Goal: Information Seeking & Learning: Learn about a topic

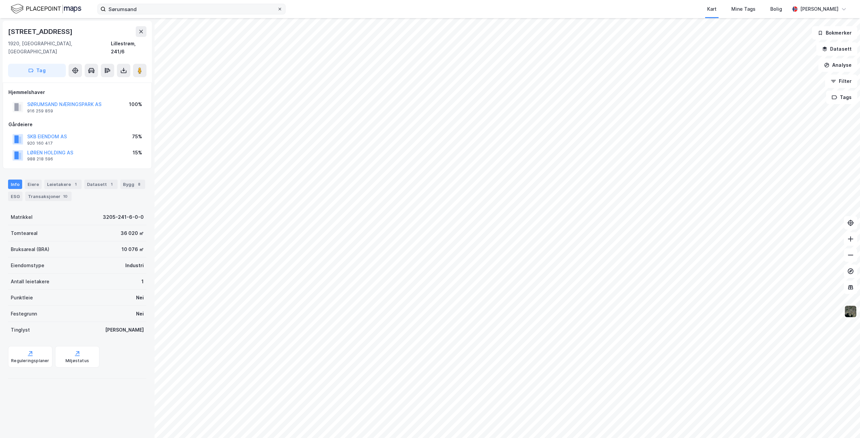
click at [280, 7] on icon at bounding box center [280, 9] width 4 height 4
click at [277, 7] on input "Sørumsand" at bounding box center [191, 9] width 171 height 10
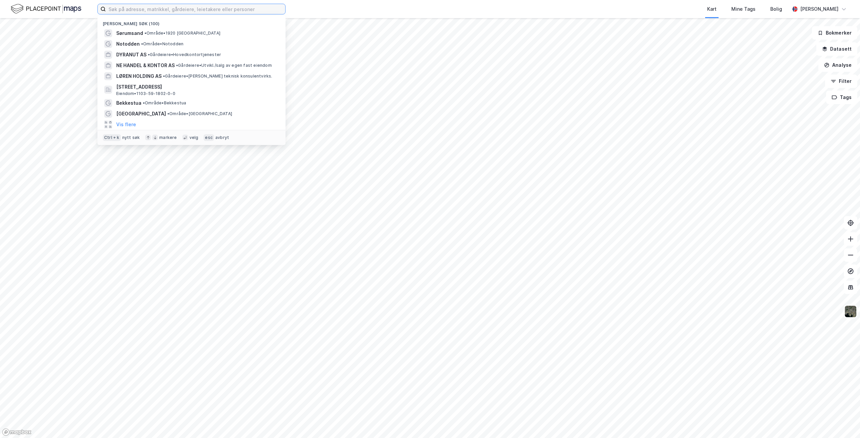
click at [231, 9] on input at bounding box center [195, 9] width 179 height 10
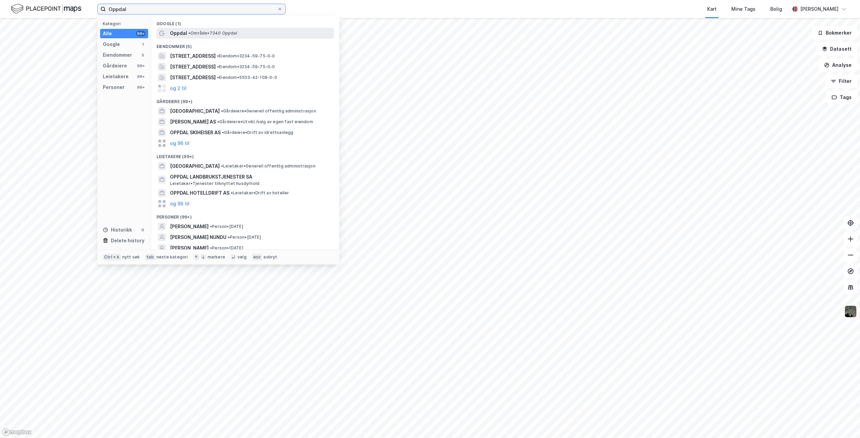
type input "Oppdal"
click at [210, 33] on span "• Område • 7340 Oppdal" at bounding box center [212, 33] width 49 height 5
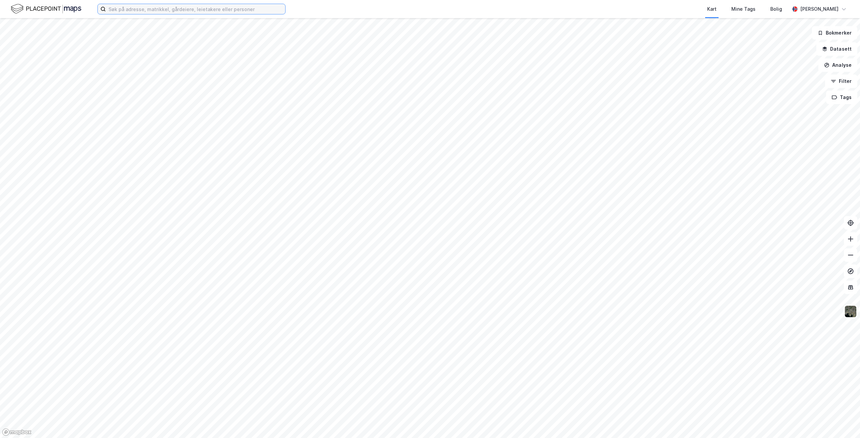
click at [170, 10] on input at bounding box center [195, 9] width 179 height 10
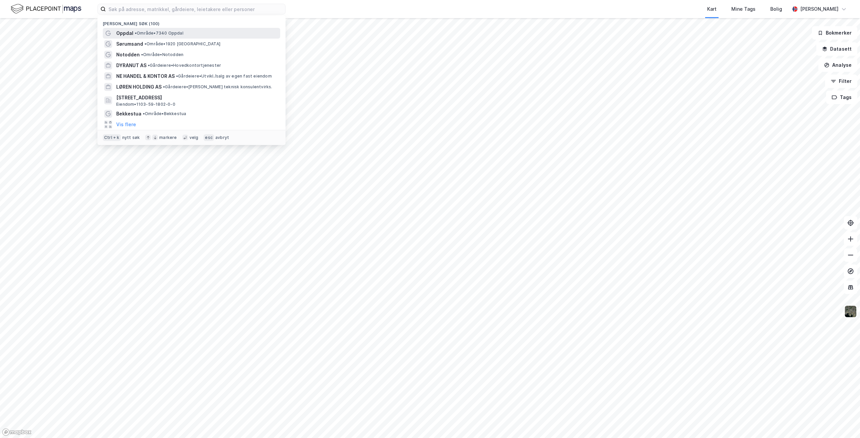
click at [130, 33] on span "Oppdal" at bounding box center [124, 33] width 17 height 8
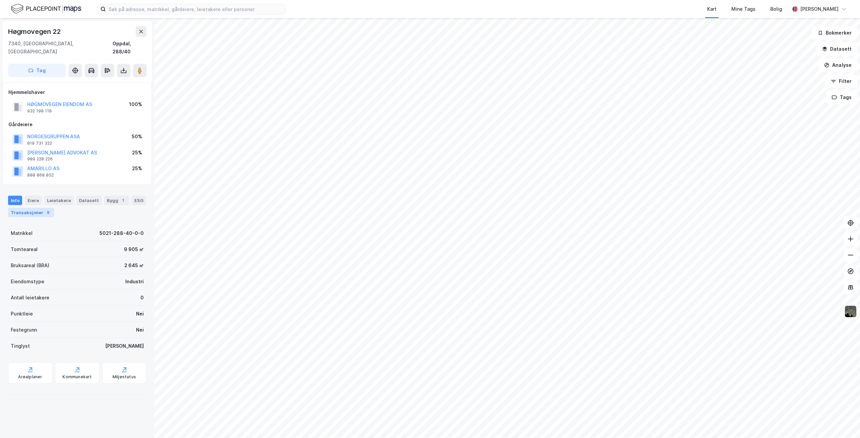
click at [27, 208] on div "Transaksjoner 8" at bounding box center [31, 212] width 46 height 9
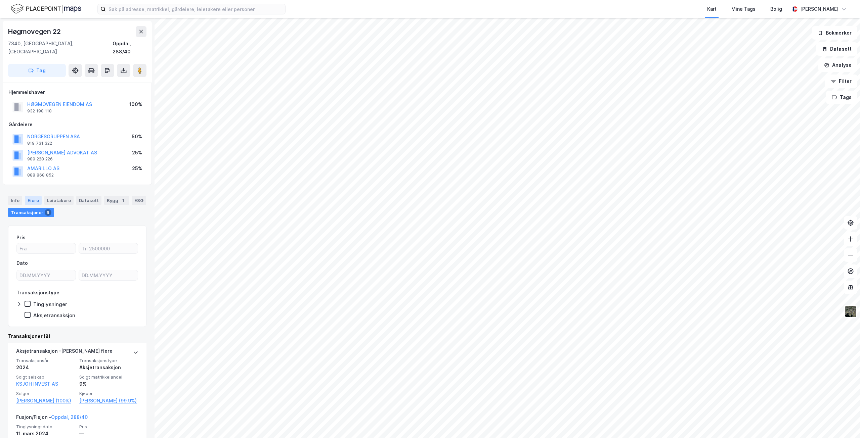
click at [33, 196] on div "Eiere" at bounding box center [33, 200] width 17 height 9
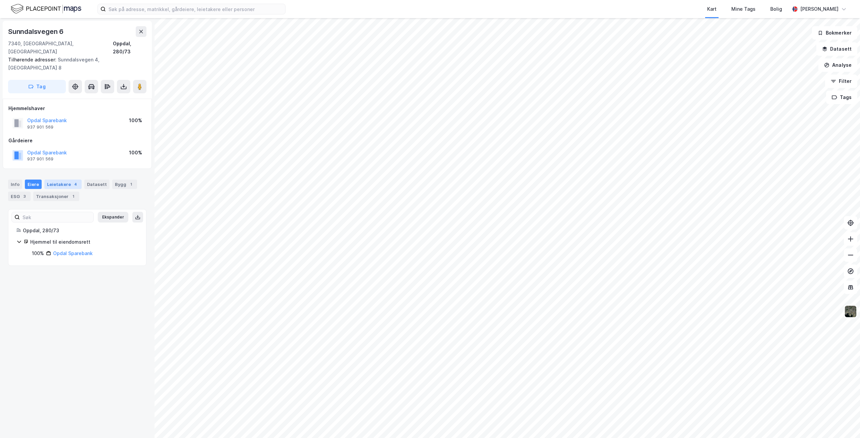
click at [63, 180] on div "Leietakere 4" at bounding box center [62, 184] width 37 height 9
